Goal: Information Seeking & Learning: Find specific fact

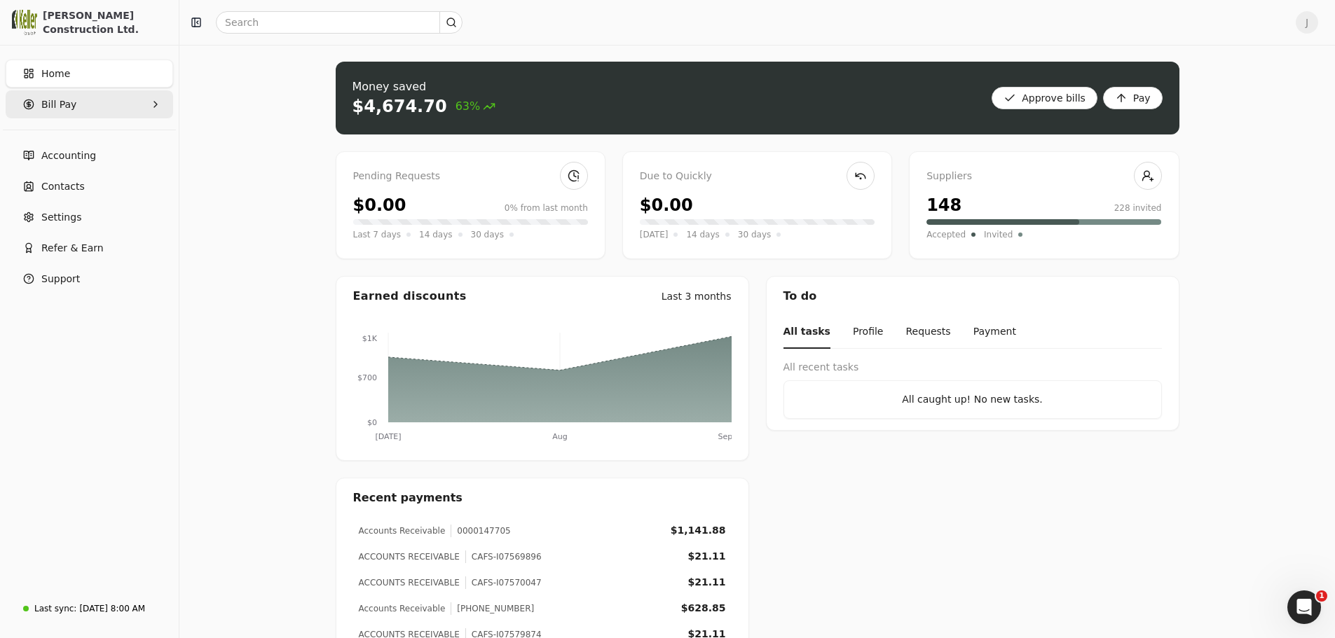
click at [109, 104] on Pay "Bill Pay" at bounding box center [89, 104] width 167 height 28
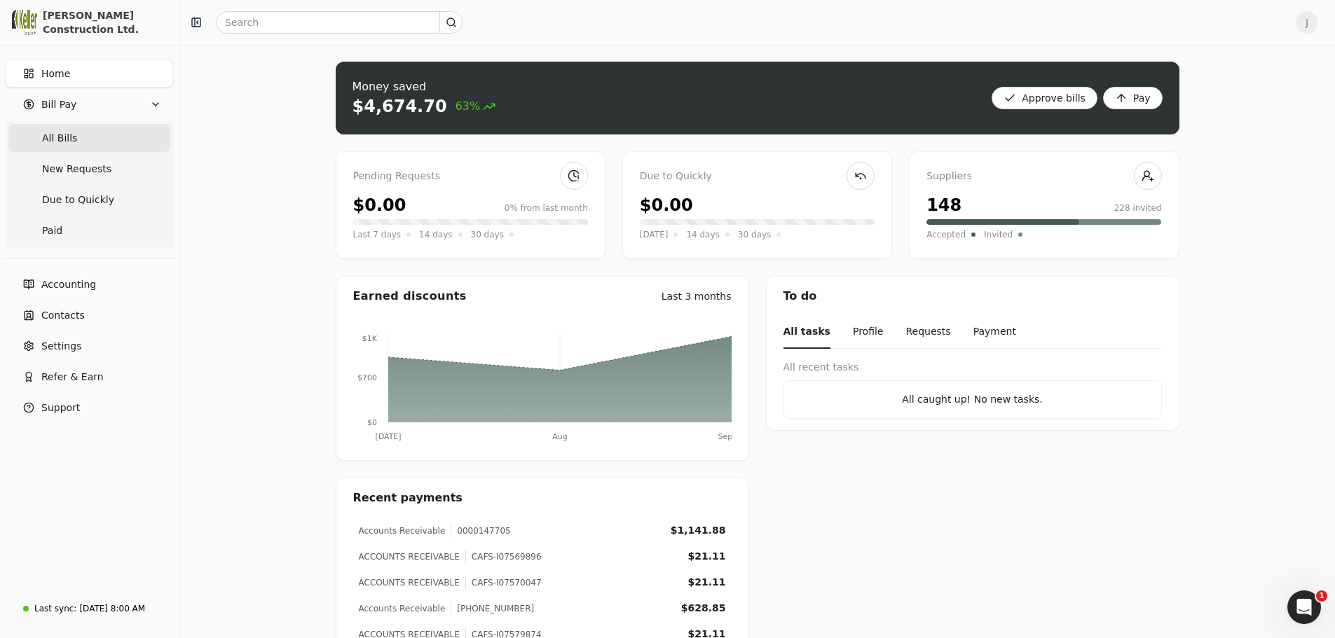
click at [92, 149] on Bills "All Bills" at bounding box center [89, 138] width 162 height 28
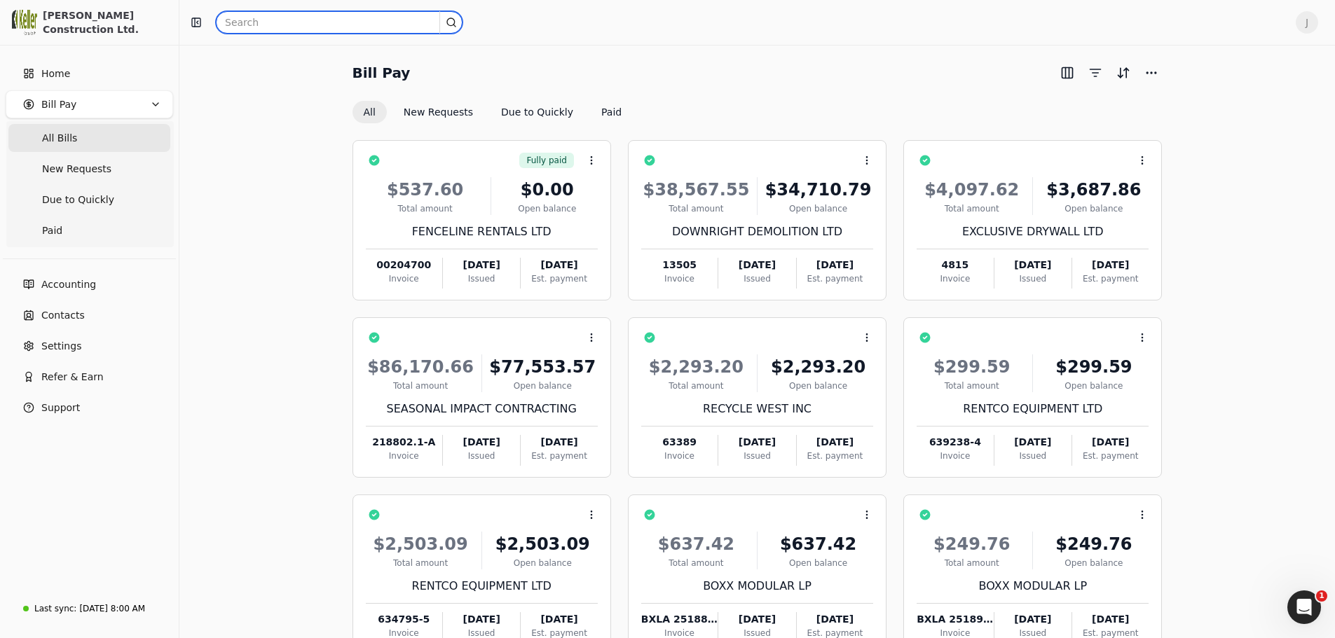
click at [284, 23] on input "text" at bounding box center [339, 22] width 247 height 22
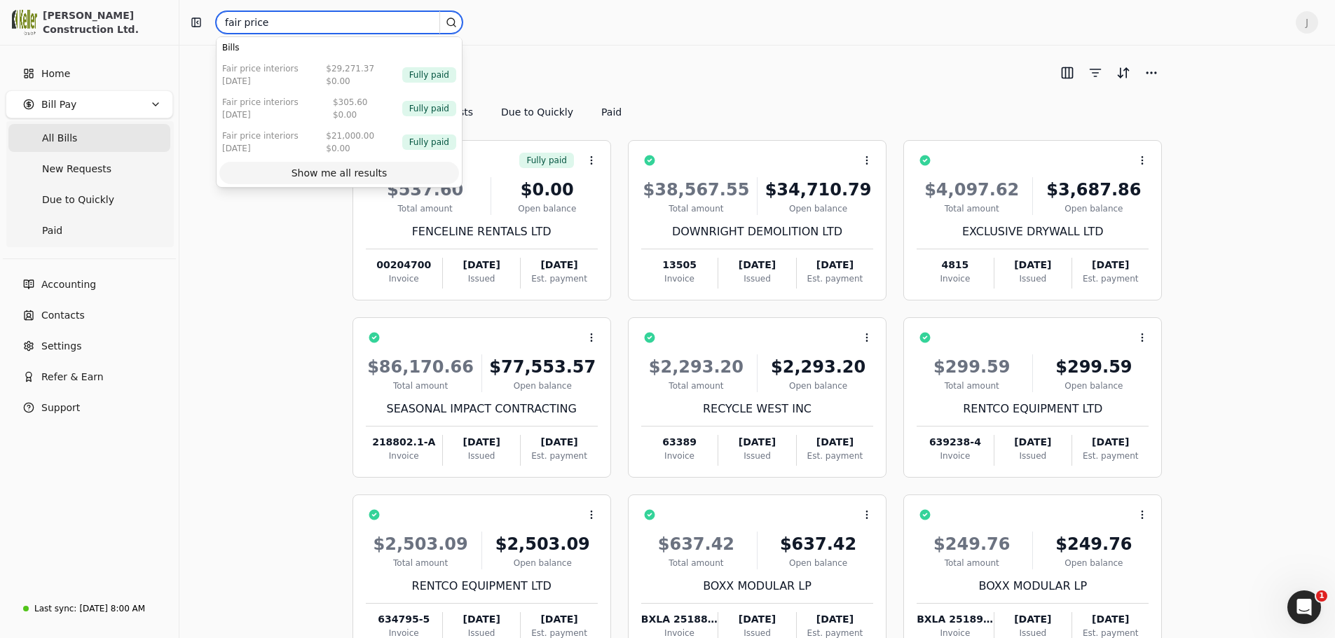
type input "fair price"
click at [304, 170] on div "Show me all results" at bounding box center [339, 173] width 96 height 15
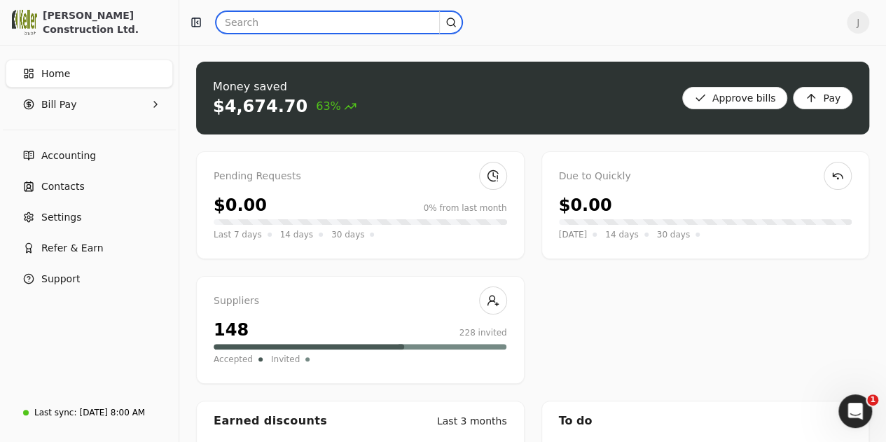
click at [276, 25] on input "text" at bounding box center [339, 22] width 247 height 22
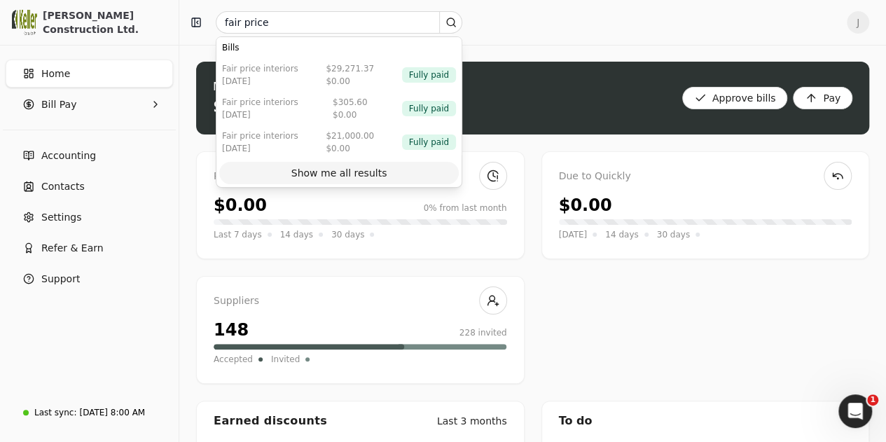
click at [347, 166] on div "Show me all results" at bounding box center [339, 173] width 96 height 15
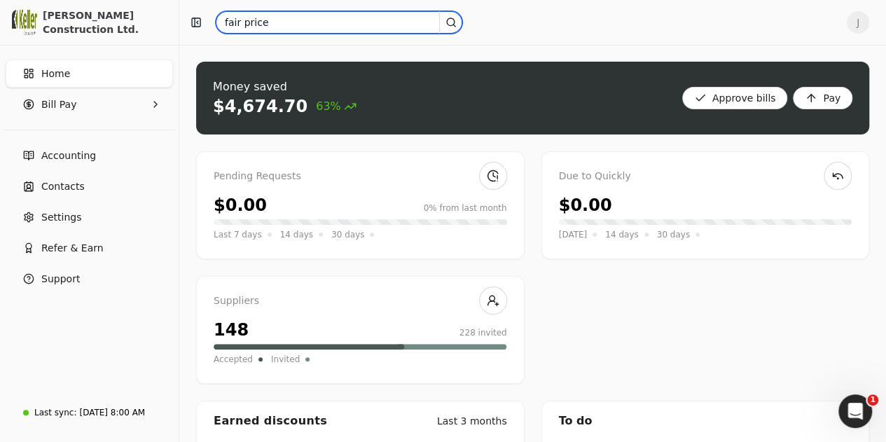
click at [305, 15] on input "fair price" at bounding box center [339, 22] width 247 height 22
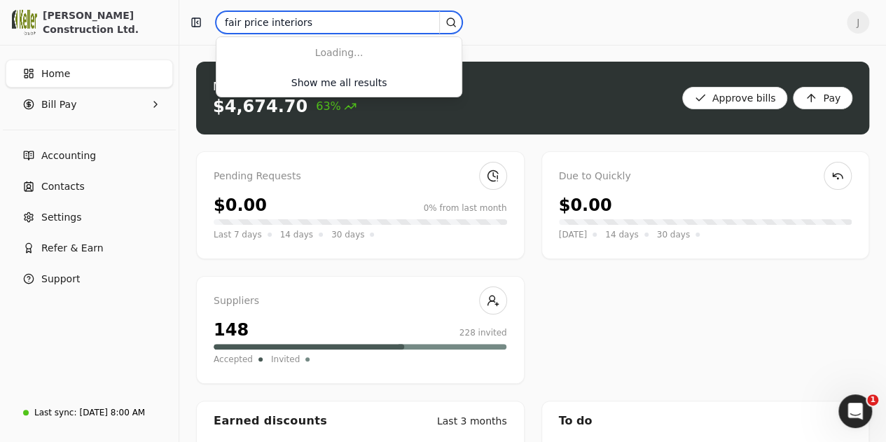
type input "fair price interiors"
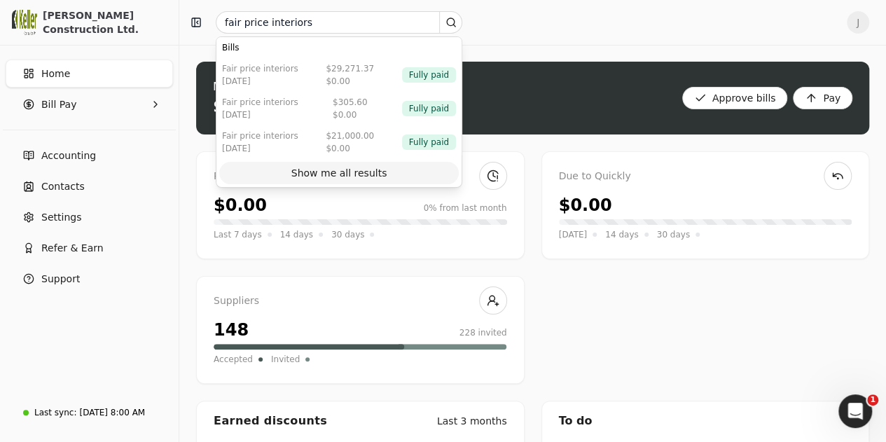
click at [329, 170] on div "Show me all results" at bounding box center [339, 173] width 96 height 15
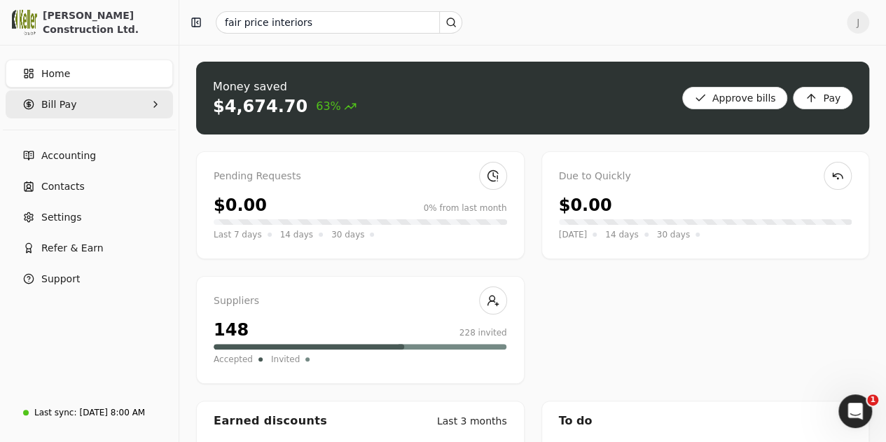
click at [92, 109] on Pay "Bill Pay" at bounding box center [89, 104] width 167 height 28
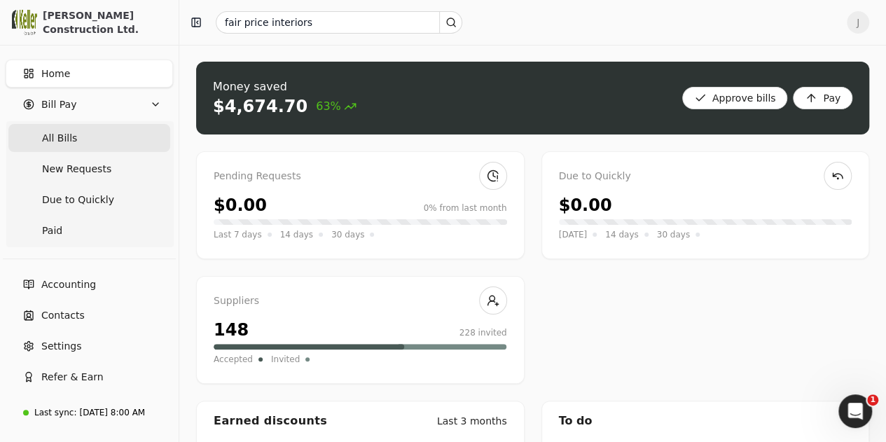
click at [86, 144] on Bills "All Bills" at bounding box center [89, 138] width 162 height 28
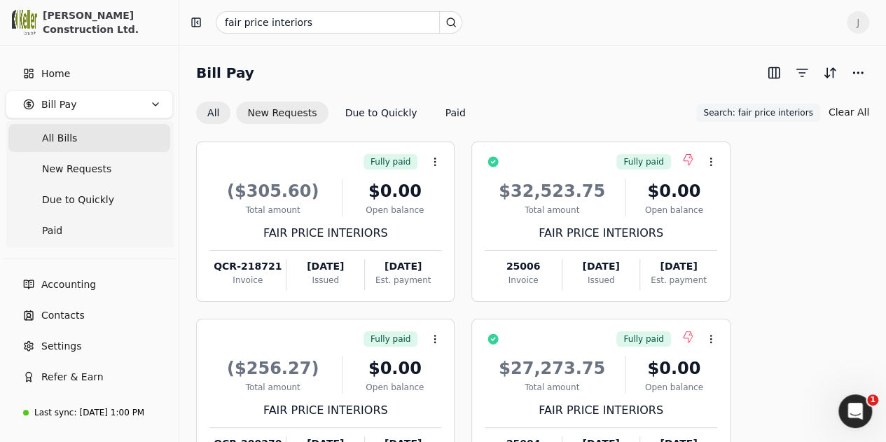
click at [304, 116] on button "New Requests" at bounding box center [282, 113] width 92 height 22
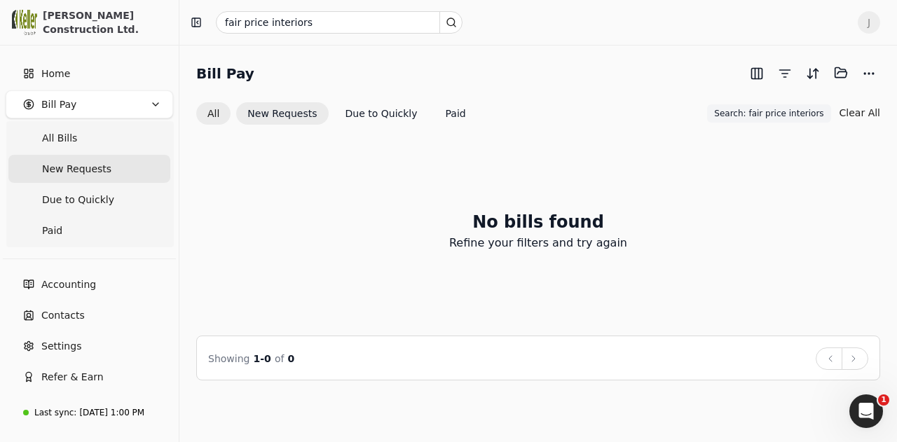
click at [213, 111] on button "All" at bounding box center [213, 113] width 34 height 22
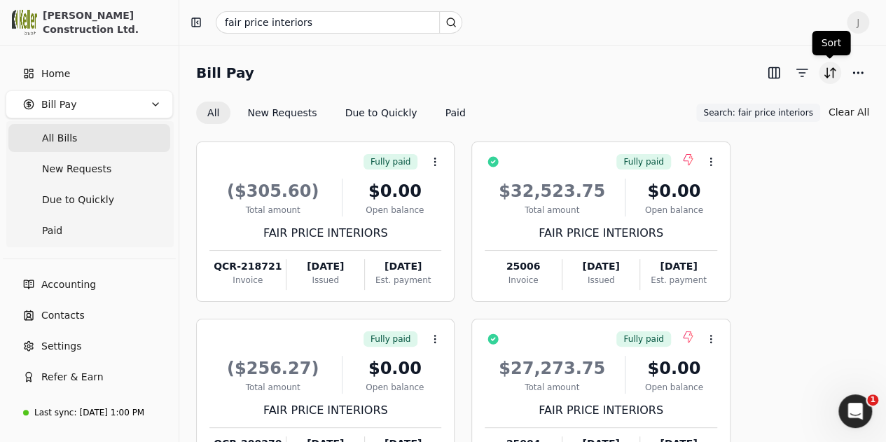
click at [836, 77] on button "Sort" at bounding box center [830, 73] width 22 height 22
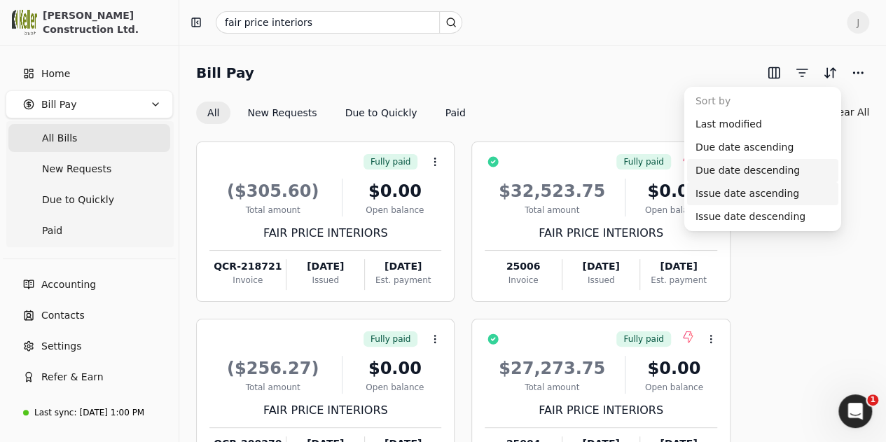
click at [776, 194] on div "Issue date ascending" at bounding box center [762, 193] width 151 height 23
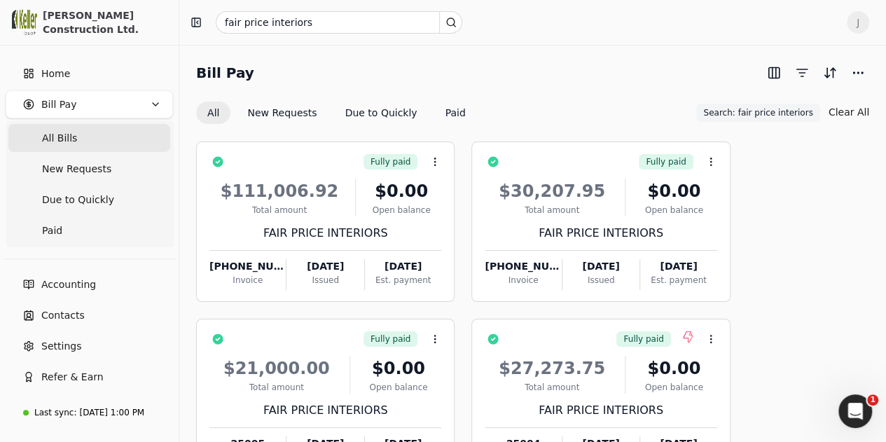
click at [566, 95] on div "Bill Pay All New Requests Due to Quickly Paid Search: fair price interiors Sear…" at bounding box center [532, 93] width 673 height 63
click at [600, 112] on div "All New Requests Due to Quickly Paid Search: fair price interiors Search: fair …" at bounding box center [532, 113] width 673 height 24
